Goal: Task Accomplishment & Management: Complete application form

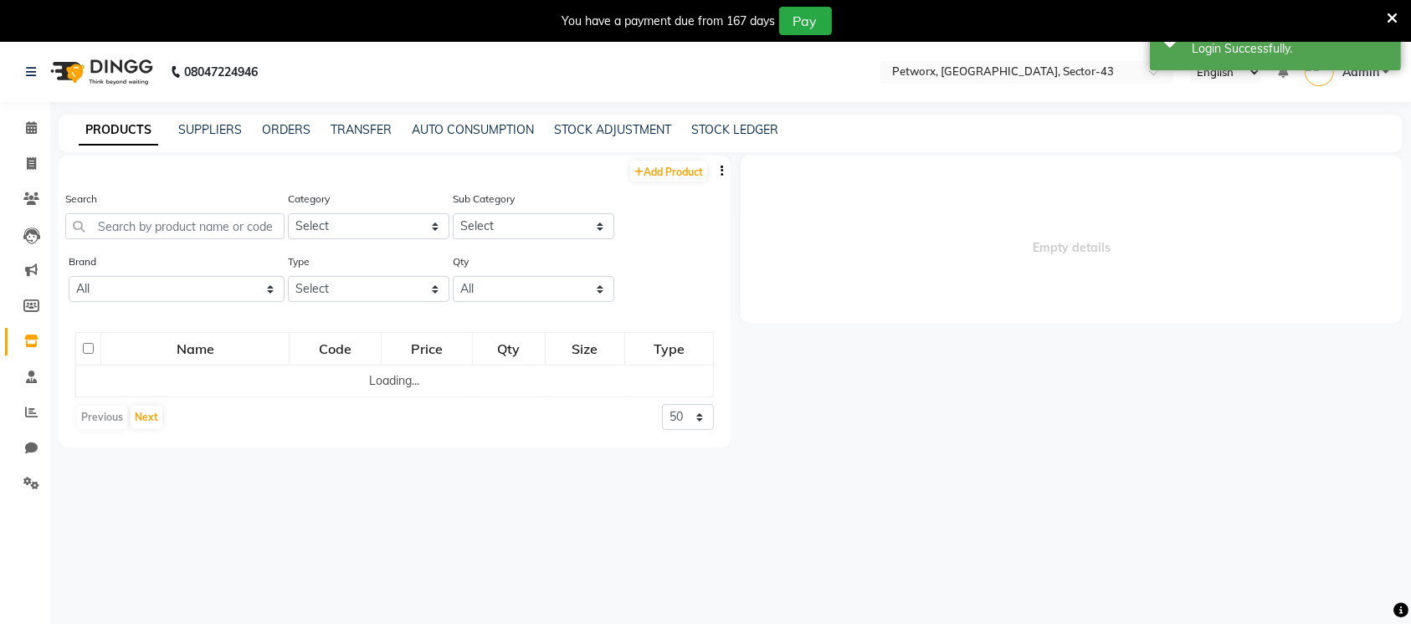
select select
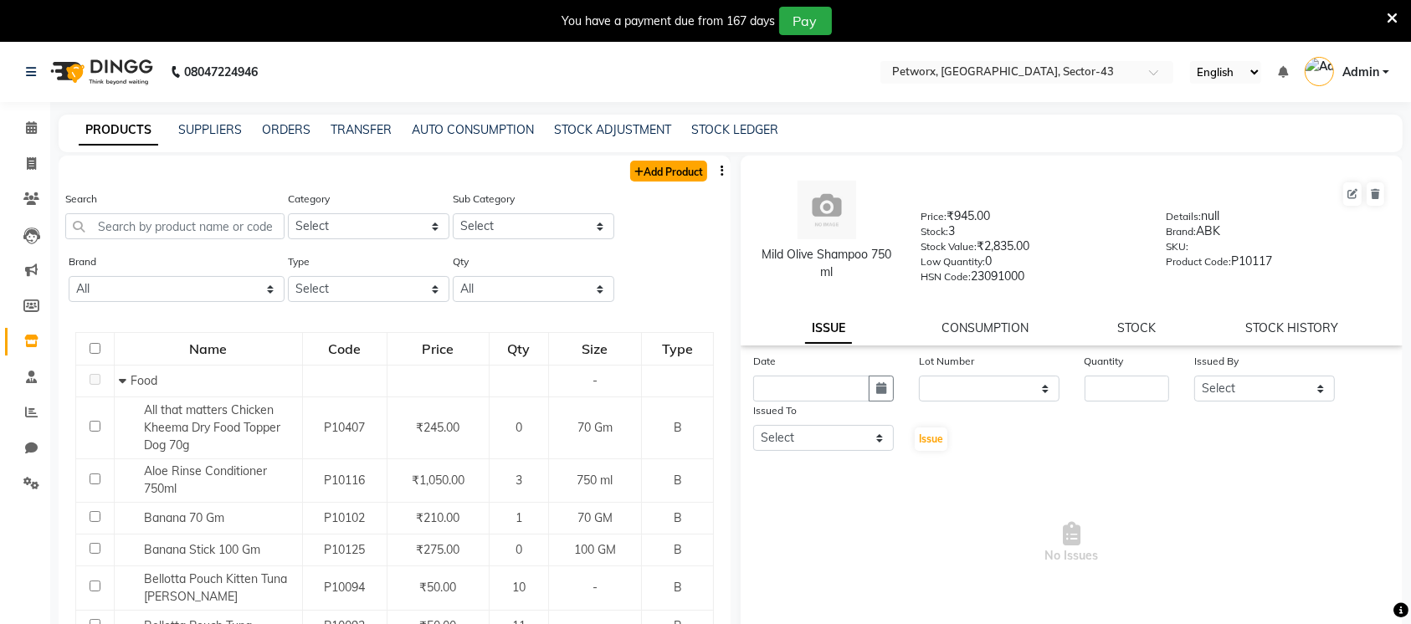
click at [656, 180] on link "Add Product" at bounding box center [668, 171] width 77 height 21
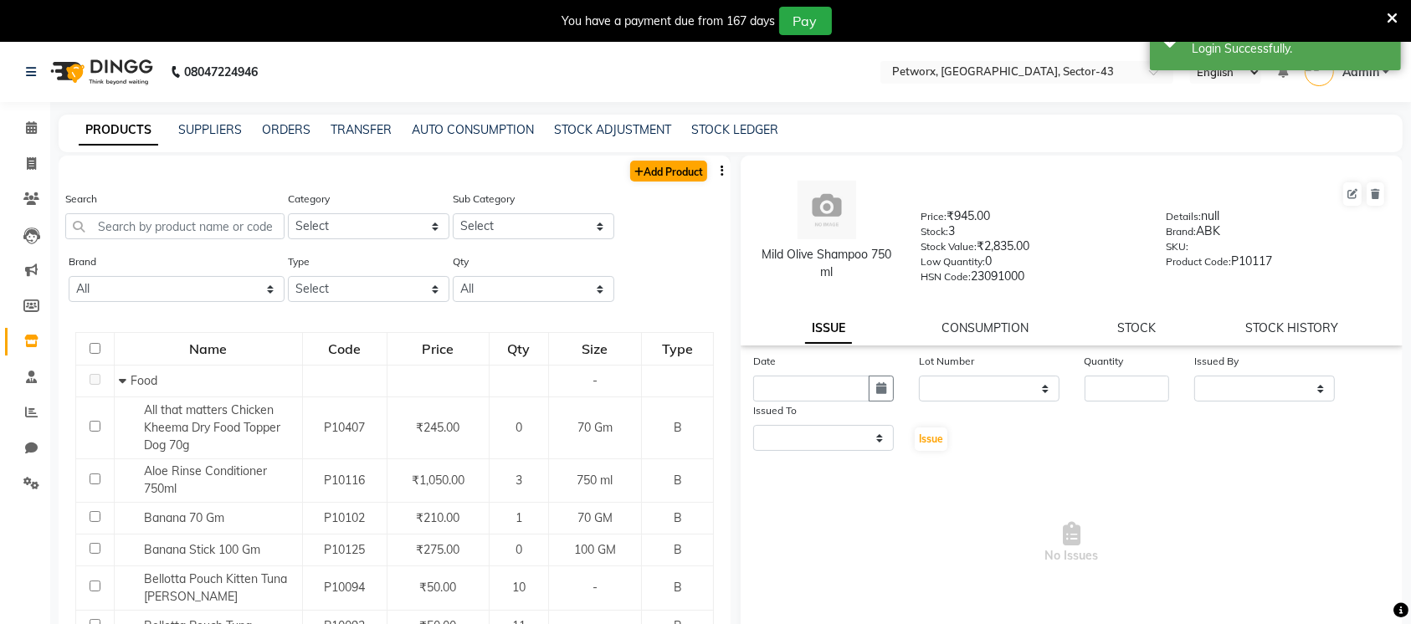
select select "true"
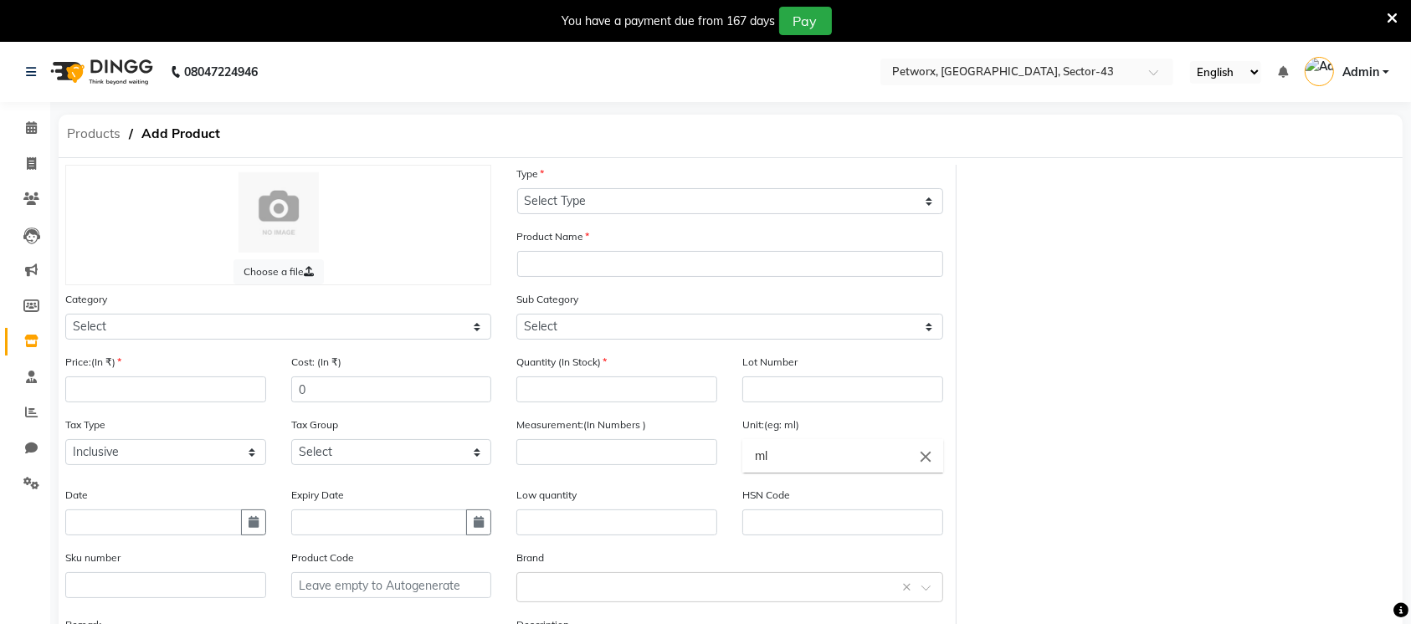
click at [85, 142] on span "Products" at bounding box center [94, 134] width 70 height 30
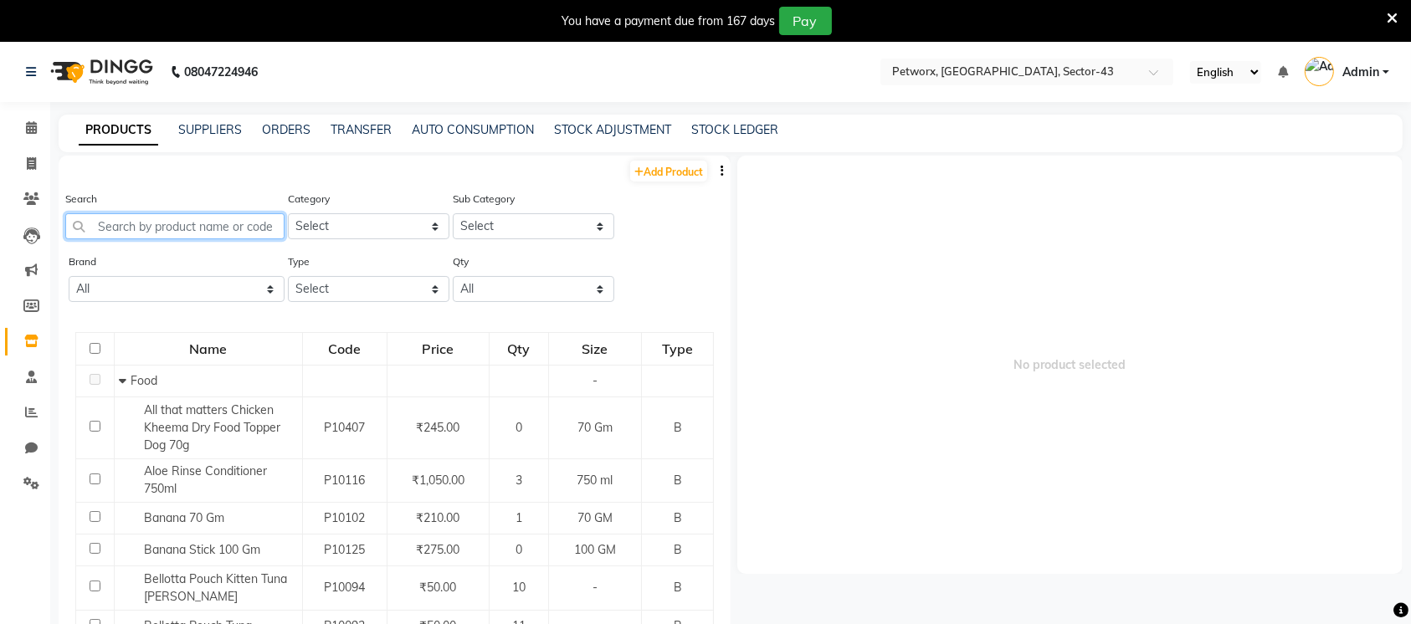
click at [204, 225] on input "text" at bounding box center [174, 226] width 219 height 26
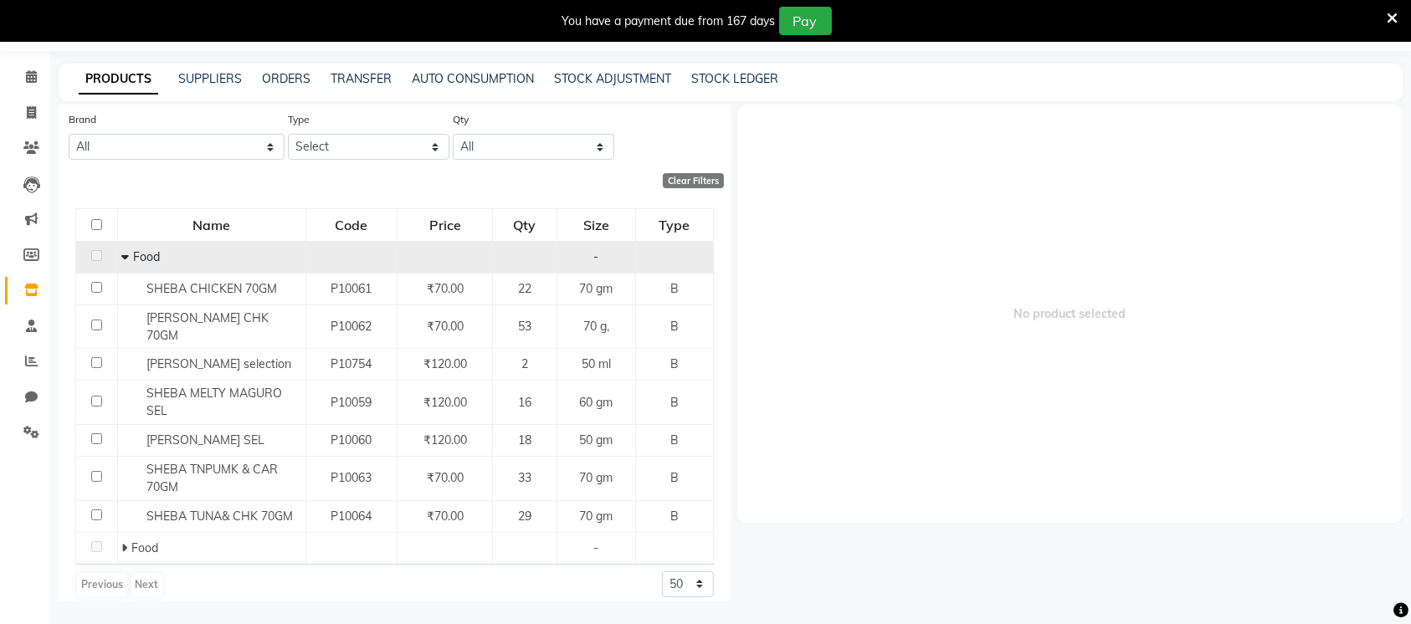
scroll to position [53, 0]
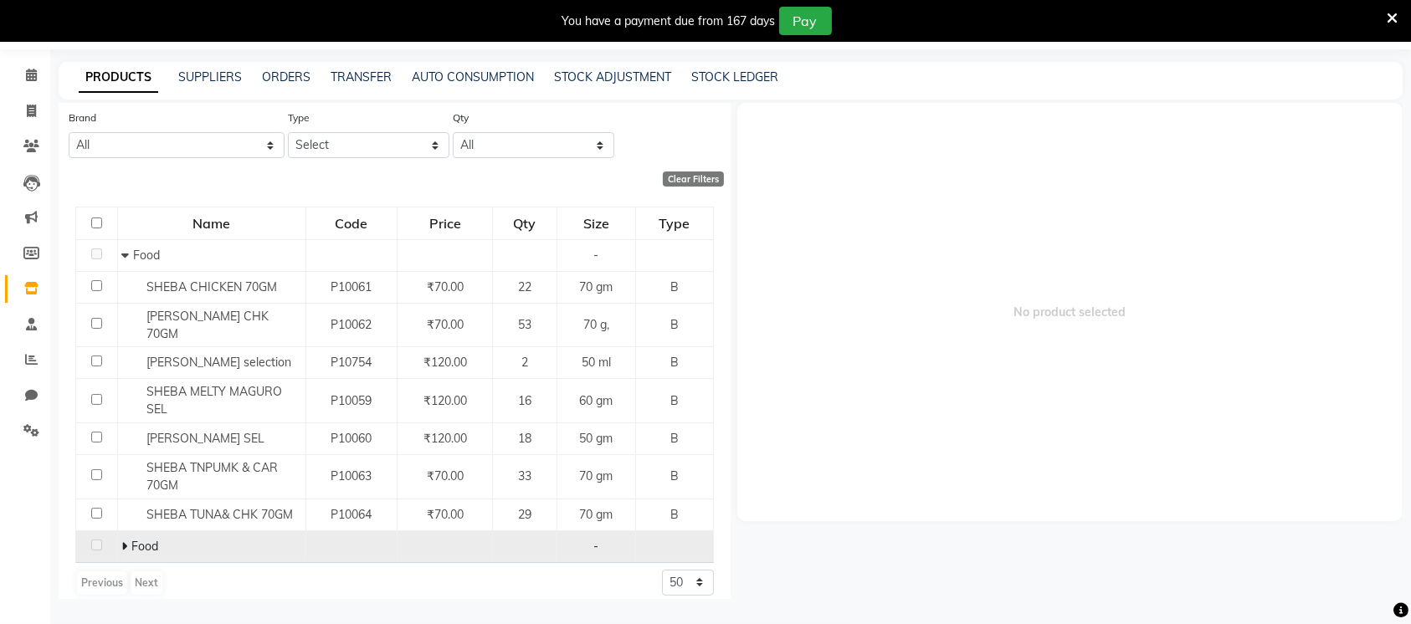
type input "sheba"
click at [122, 540] on icon at bounding box center [125, 546] width 6 height 12
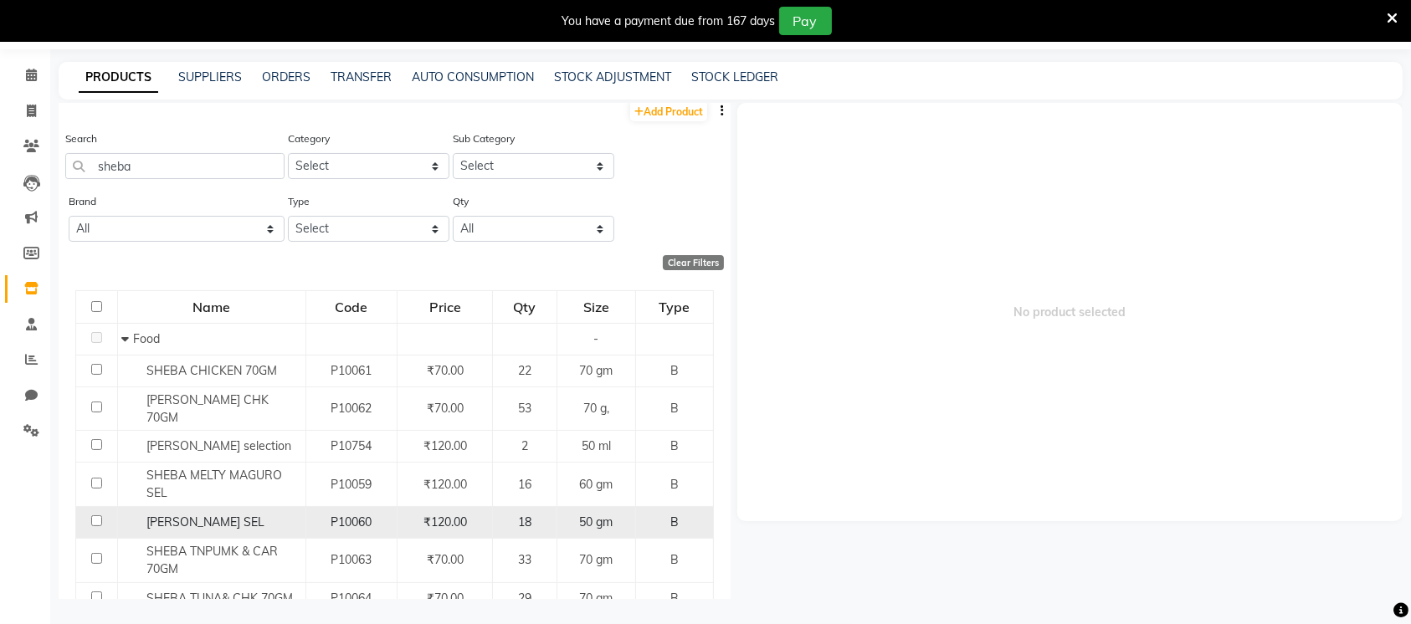
scroll to position [0, 0]
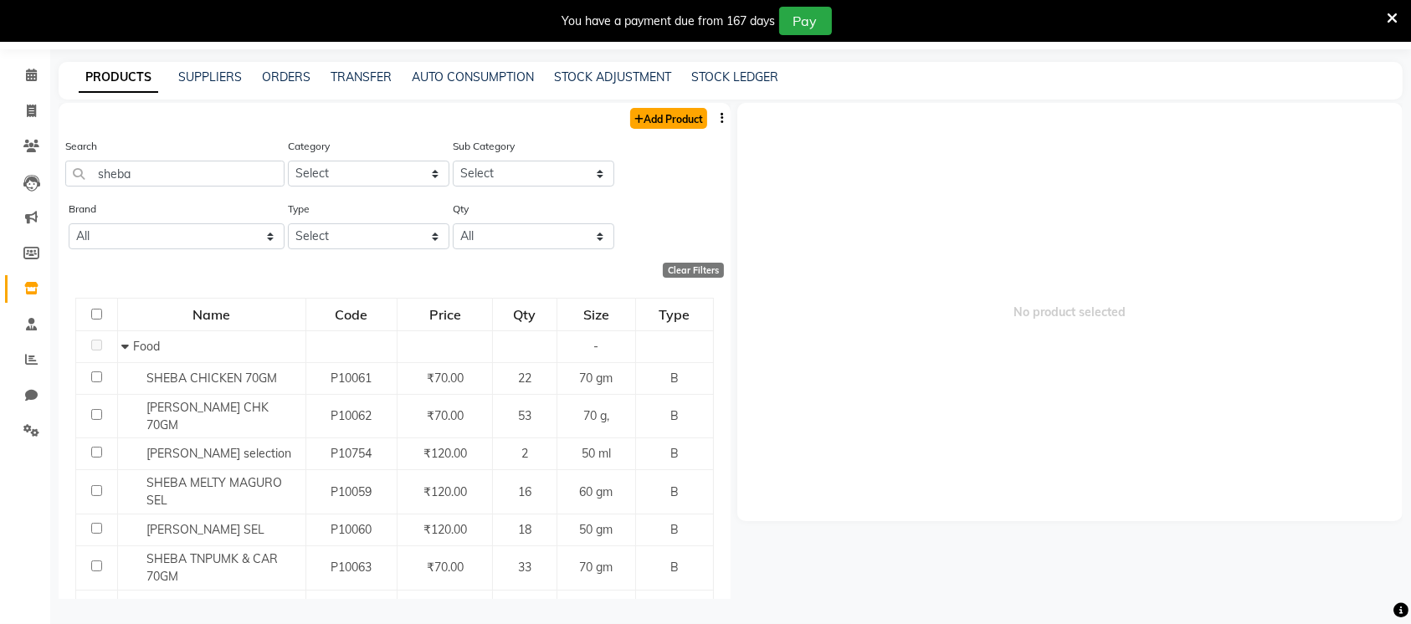
click at [659, 122] on link "Add Product" at bounding box center [668, 118] width 77 height 21
select select "true"
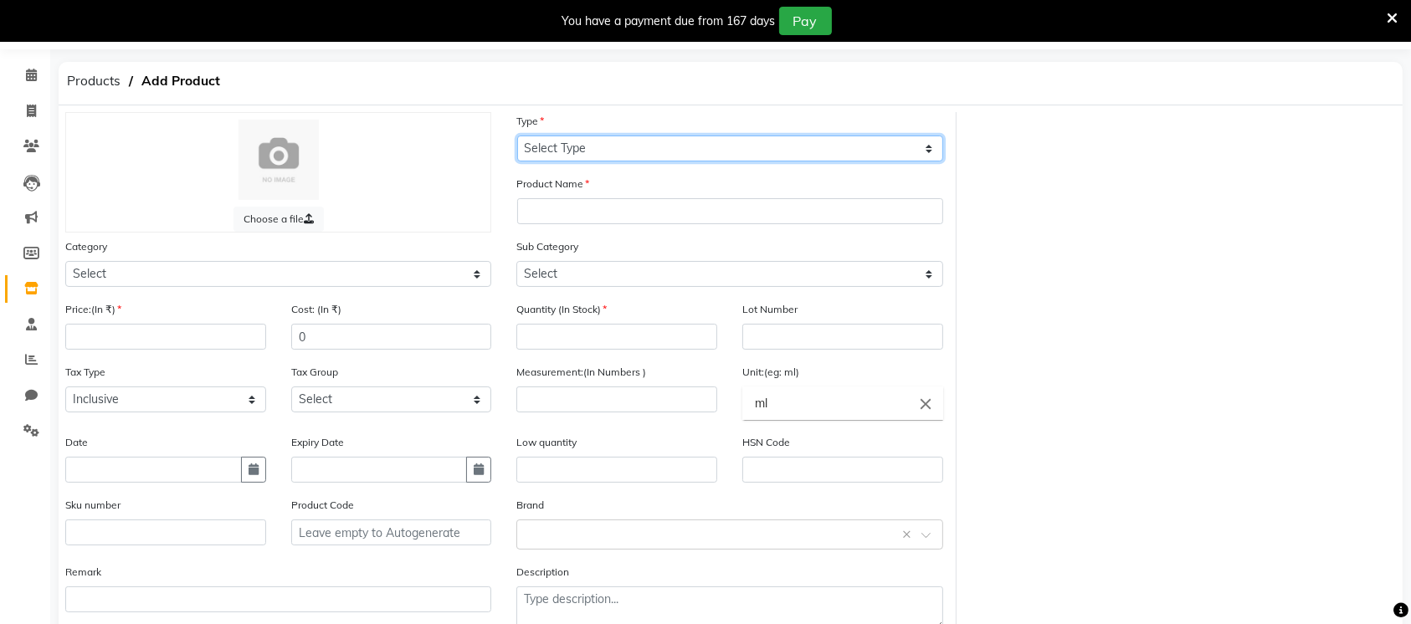
click at [600, 146] on select "Select Type Both Retail Consumable" at bounding box center [730, 149] width 426 height 26
select select "R"
click at [517, 136] on select "Select Type Both Retail Consumable" at bounding box center [730, 149] width 426 height 26
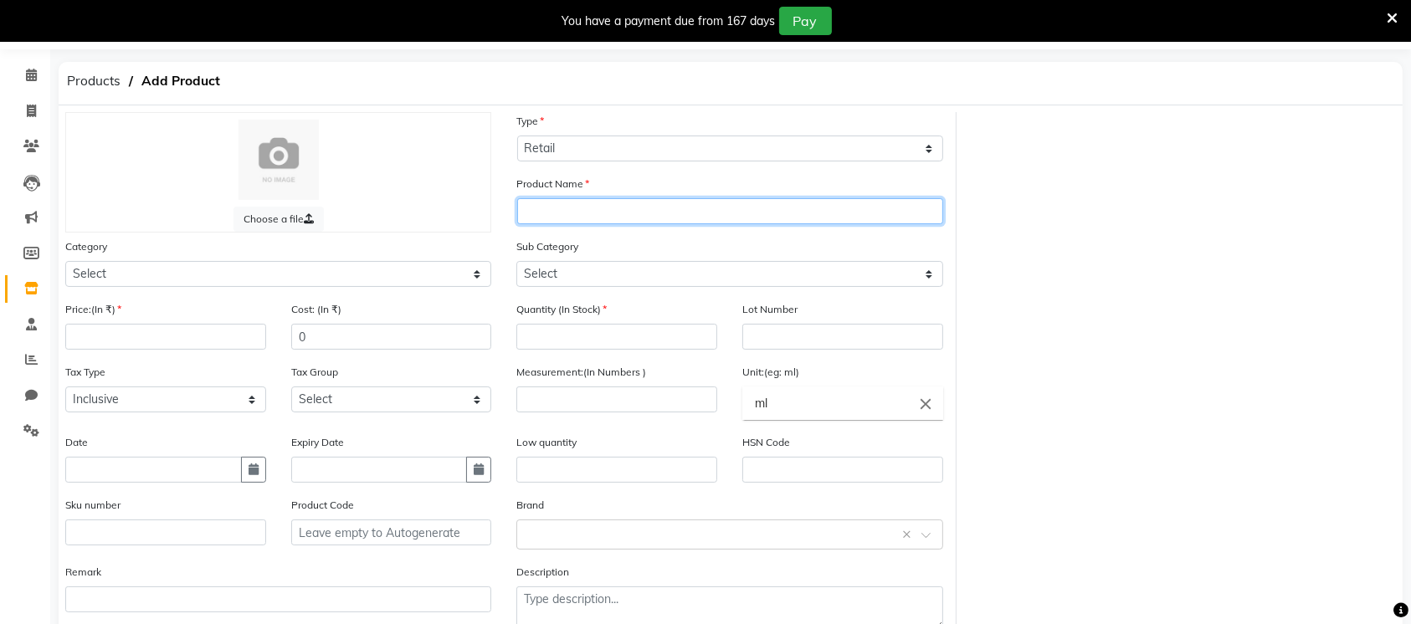
click at [592, 211] on input "text" at bounding box center [730, 211] width 426 height 26
type input "Sheba Kit&Chk 1.5KG"
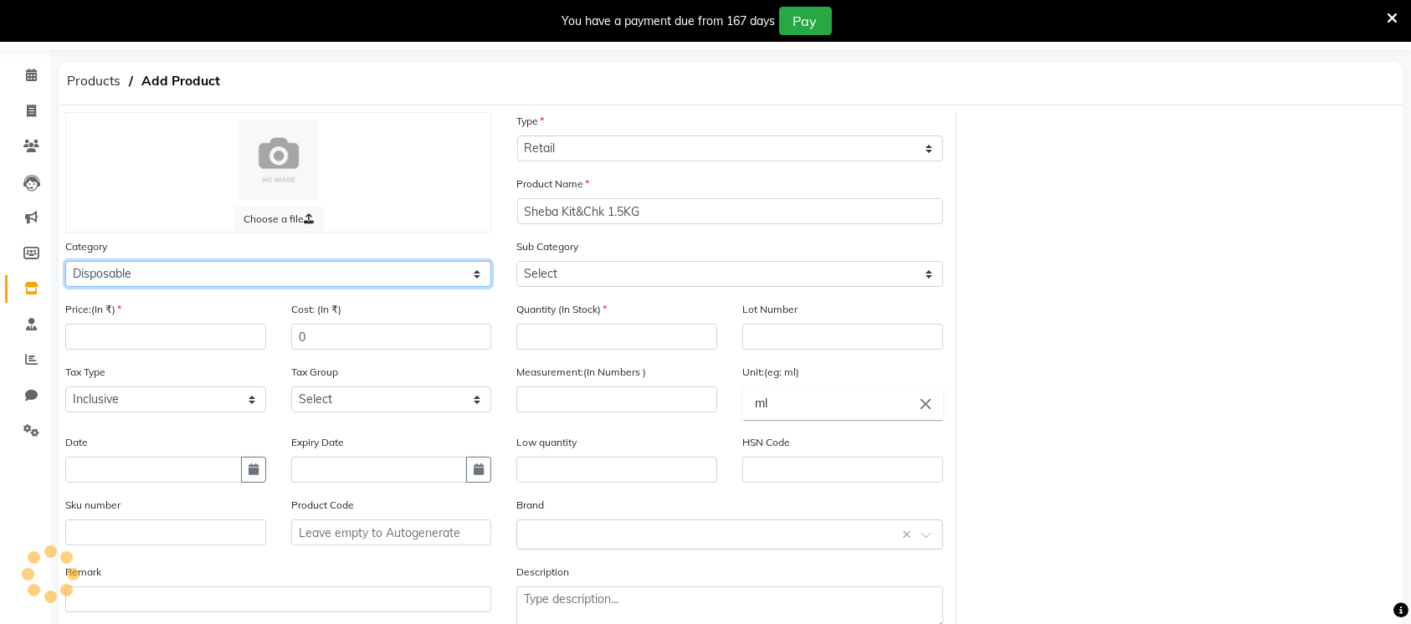
select select "1515902050"
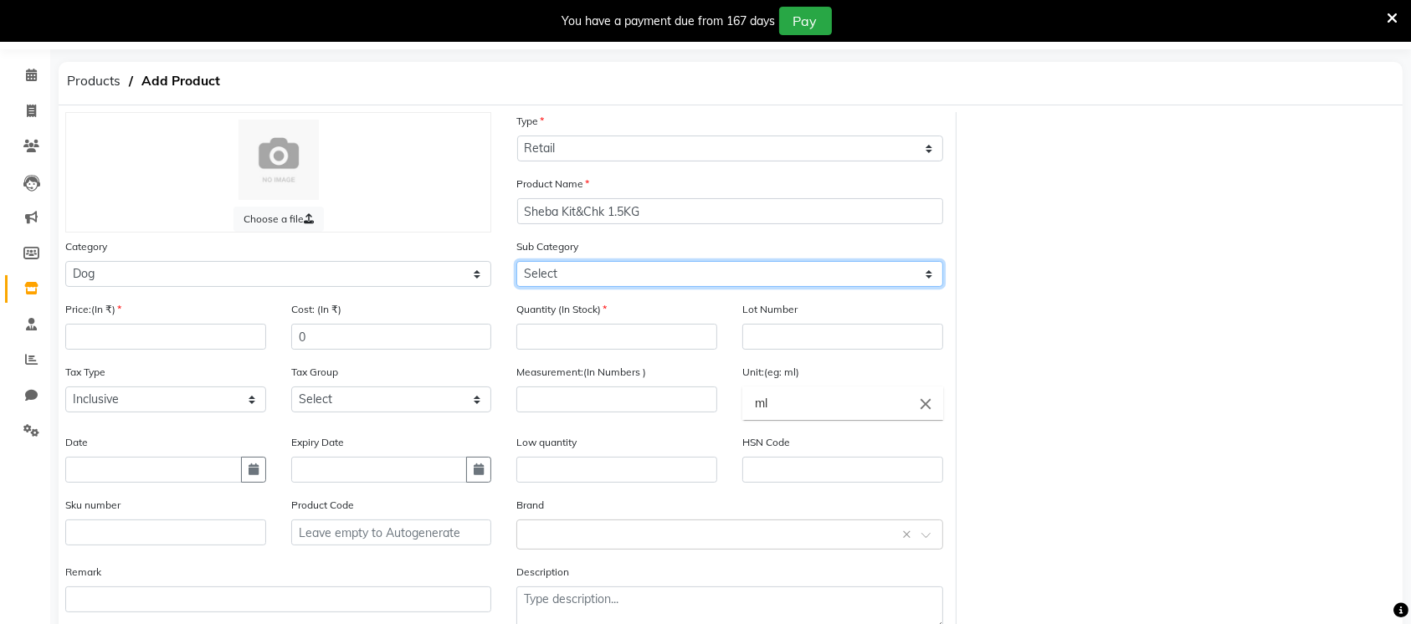
select select "15159020501"
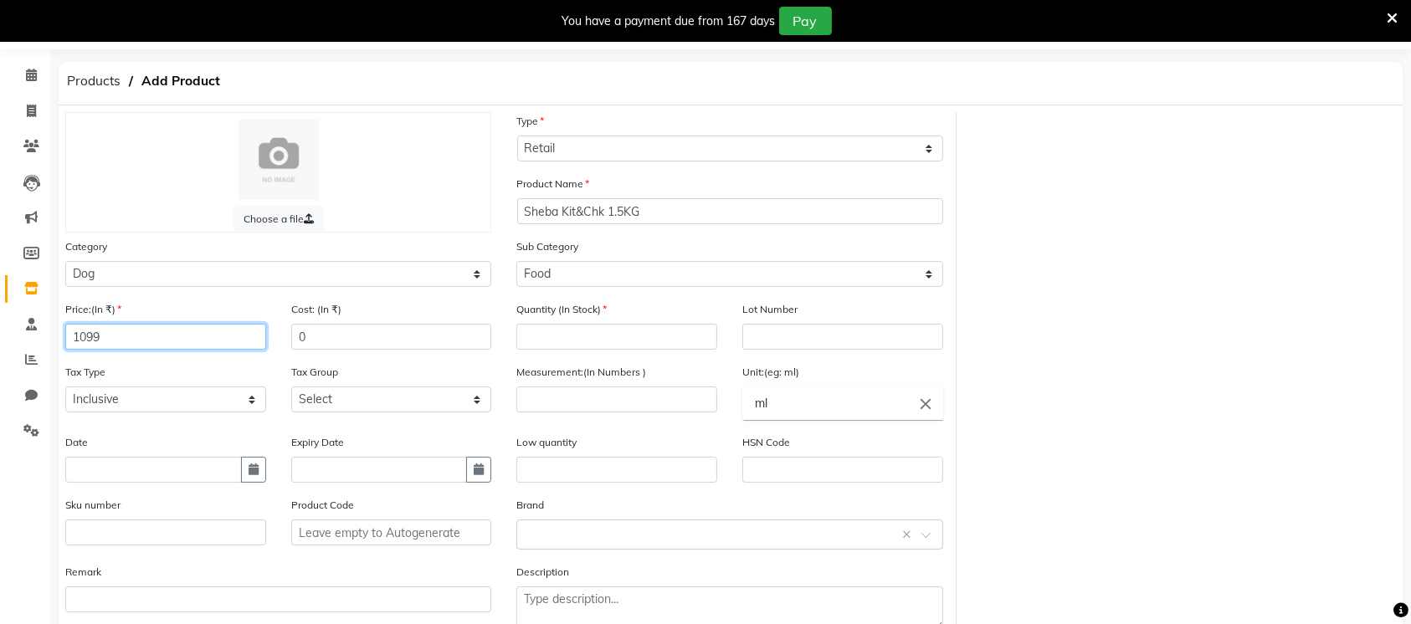
type input "1099"
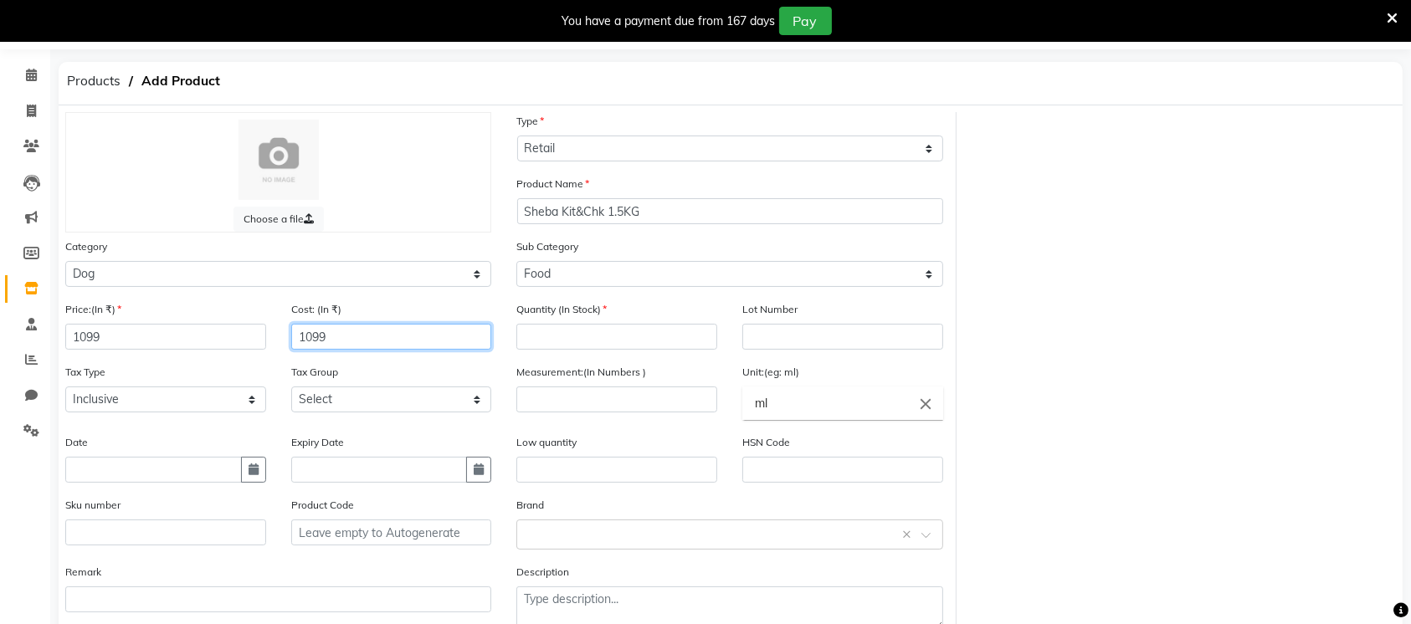
type input "1099"
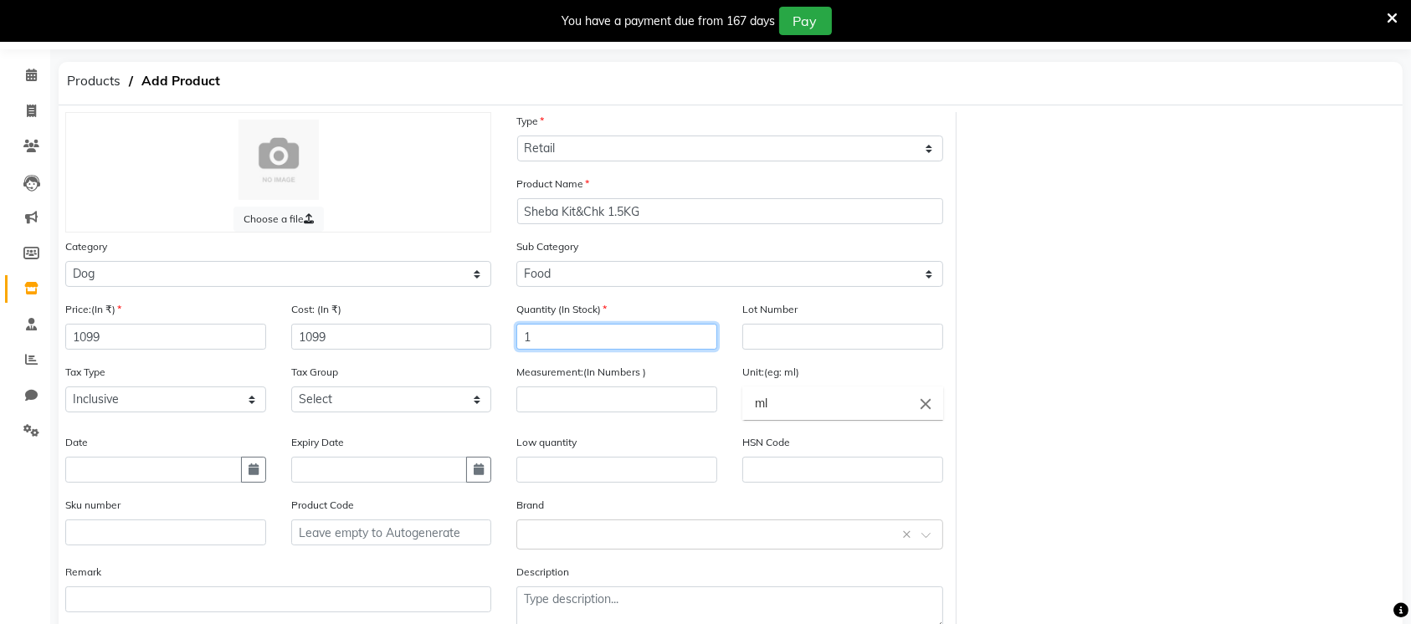
type input "1"
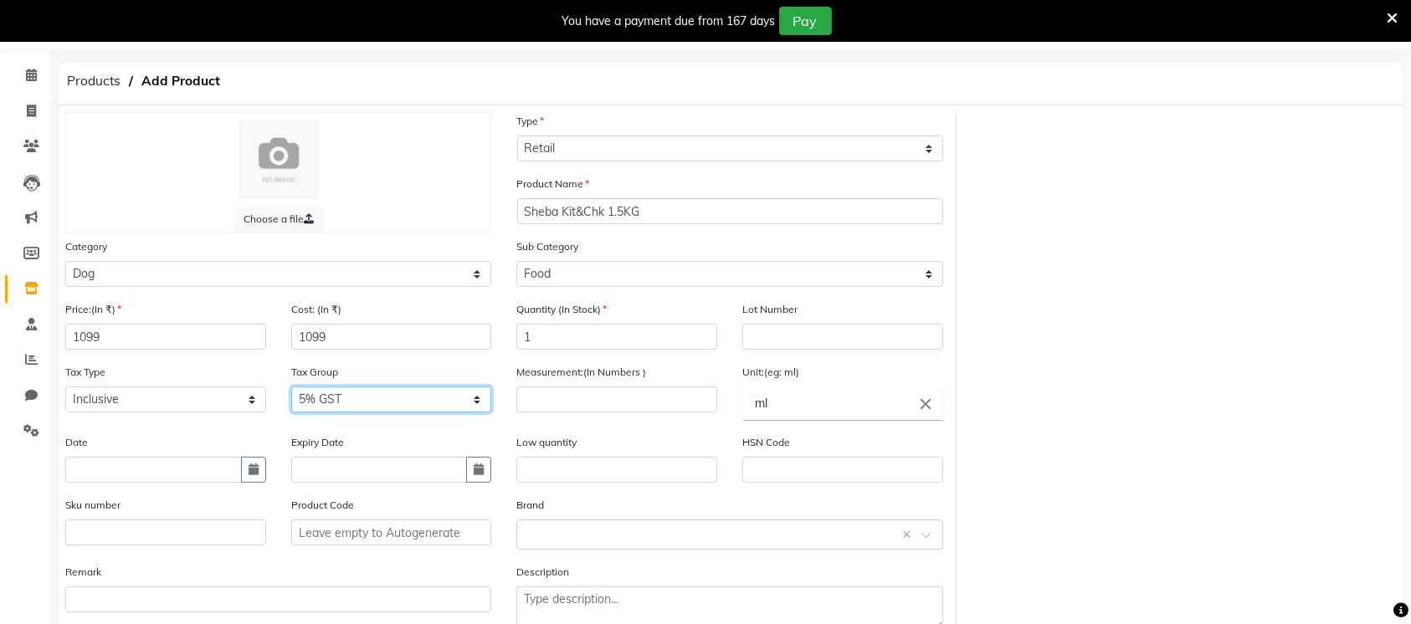
select select "3699"
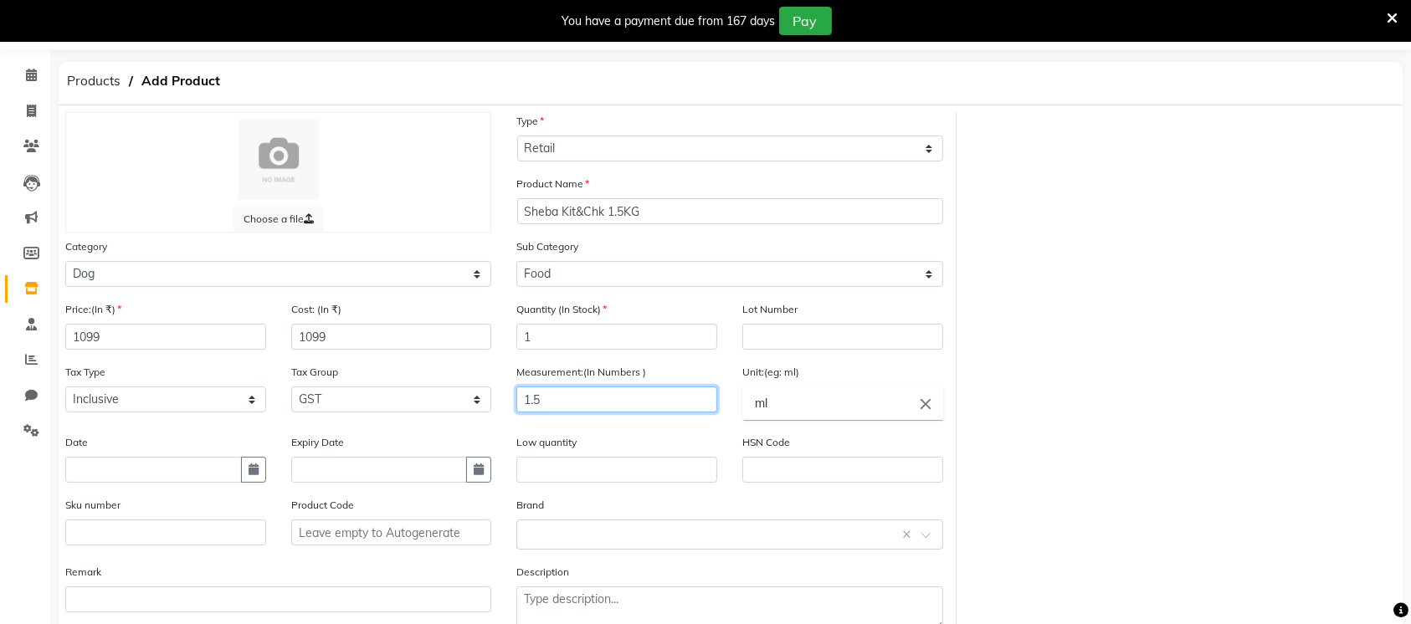
type input "1.5"
type input "kg"
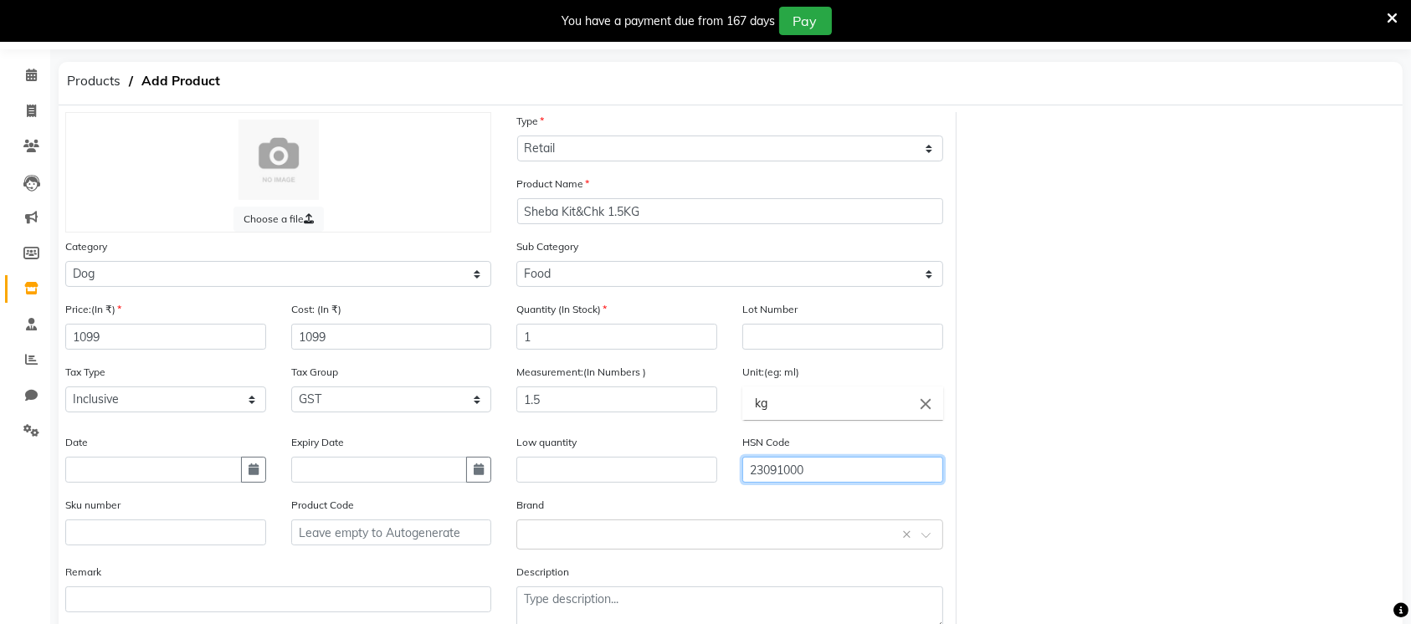
type input "23091000"
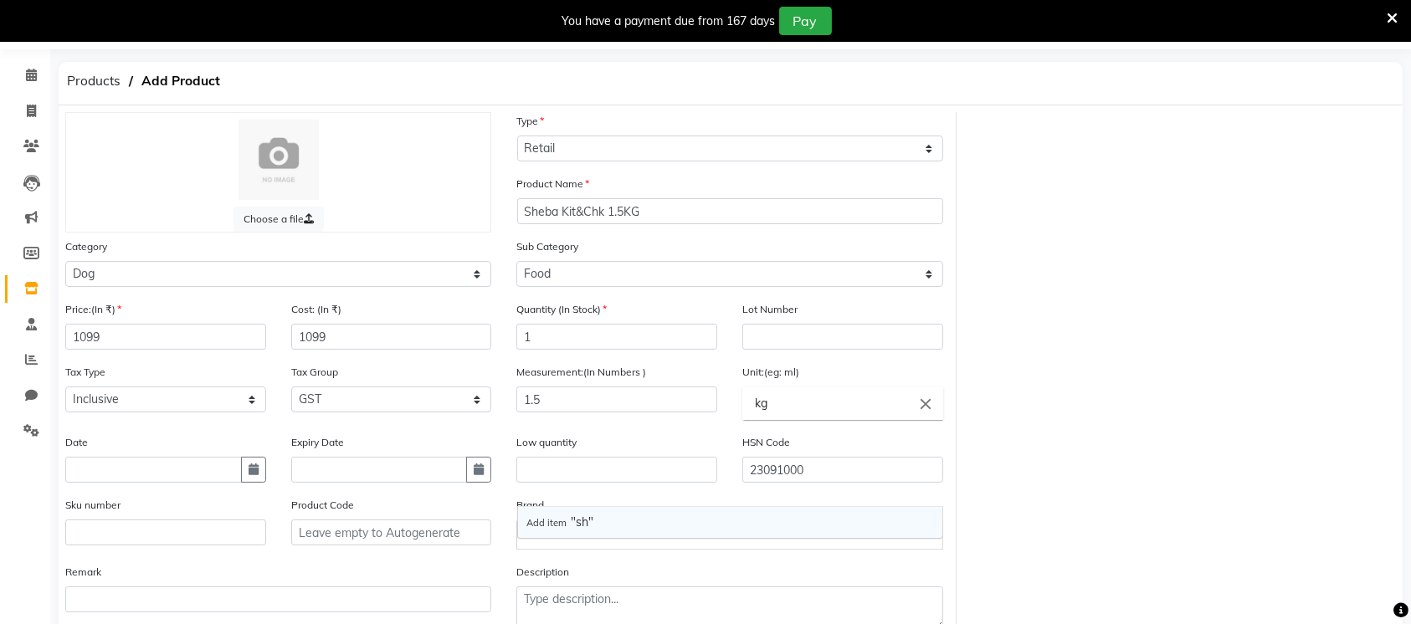
type input "s"
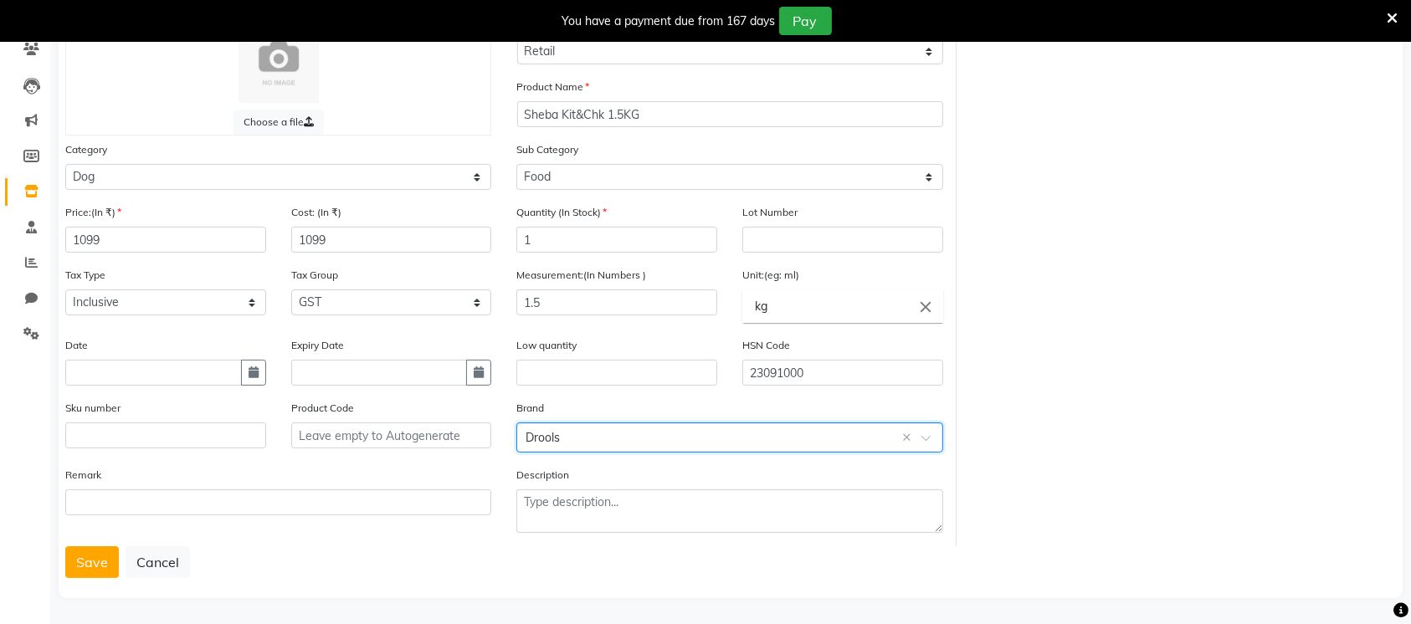
scroll to position [151, 0]
click at [82, 556] on button "Save" at bounding box center [92, 562] width 54 height 32
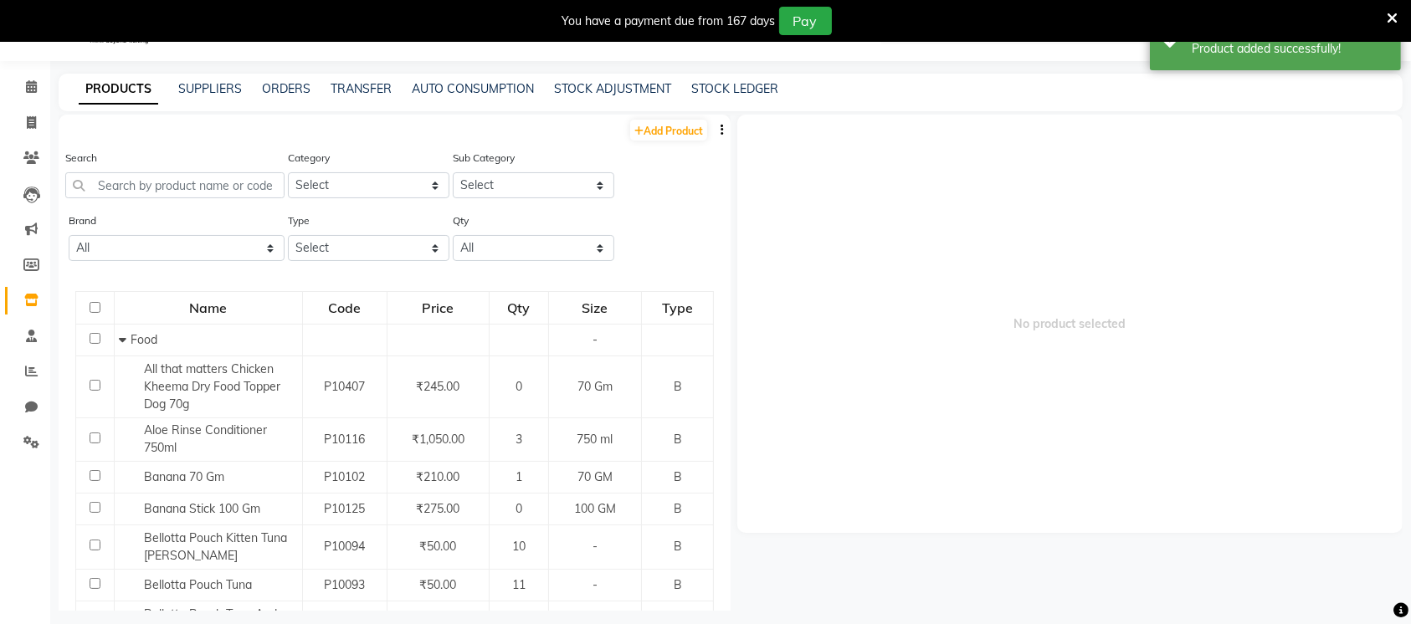
scroll to position [53, 0]
